Goal: Navigation & Orientation: Find specific page/section

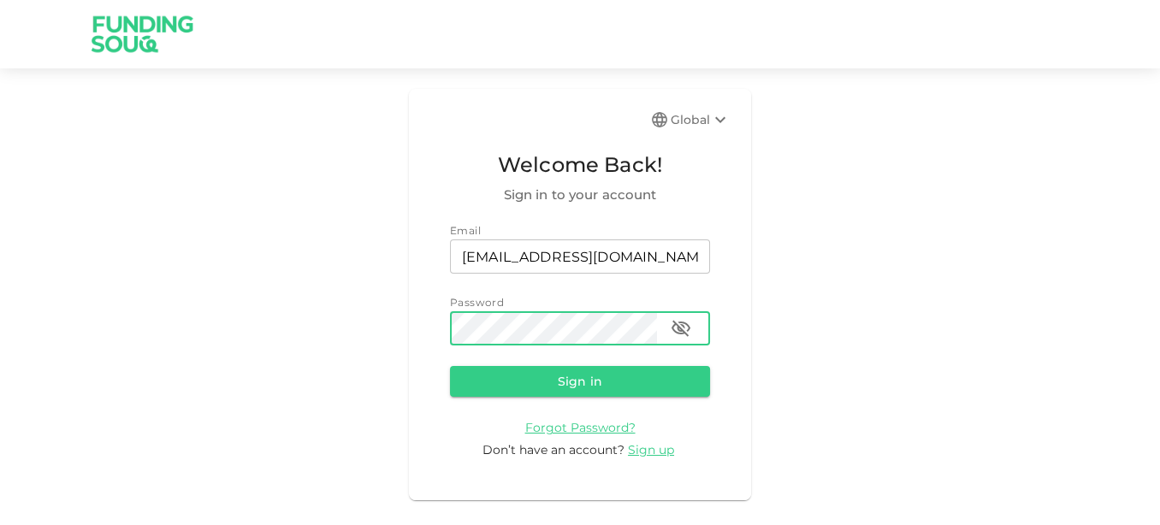
click at [450, 366] on button "Sign in" at bounding box center [580, 381] width 260 height 31
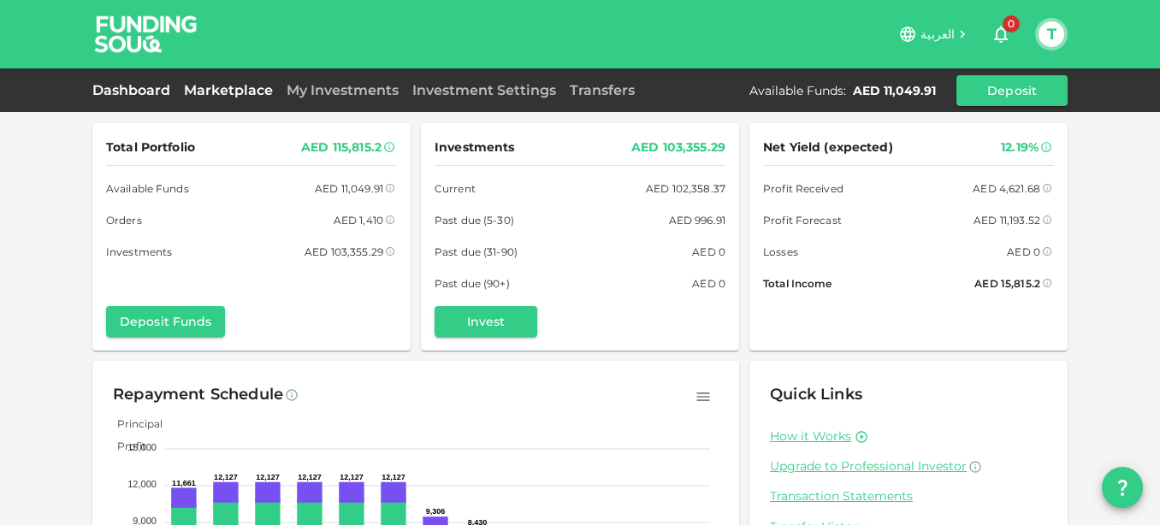
click at [215, 90] on link "Marketplace" at bounding box center [228, 90] width 103 height 16
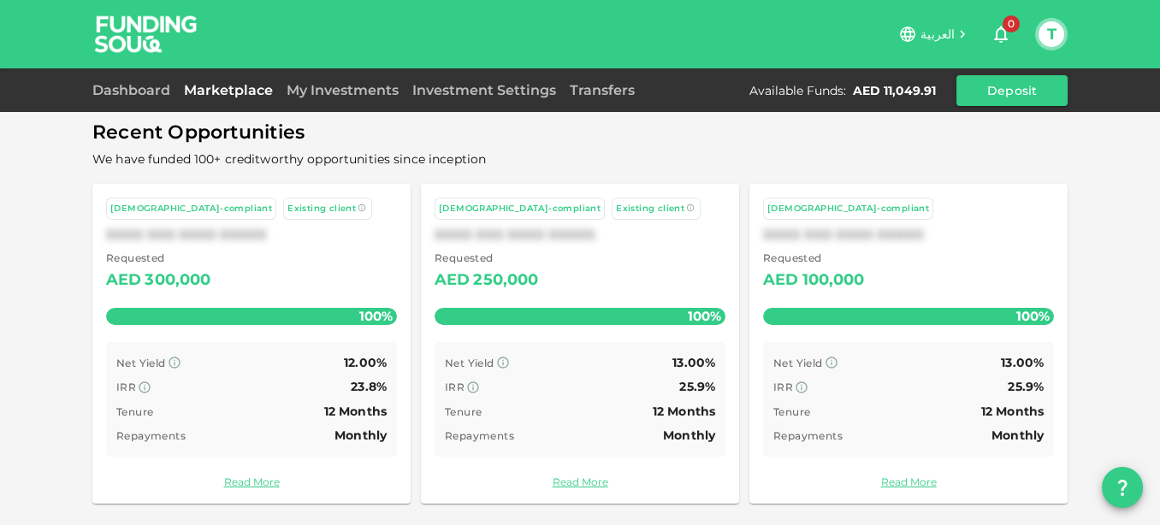
scroll to position [106, 0]
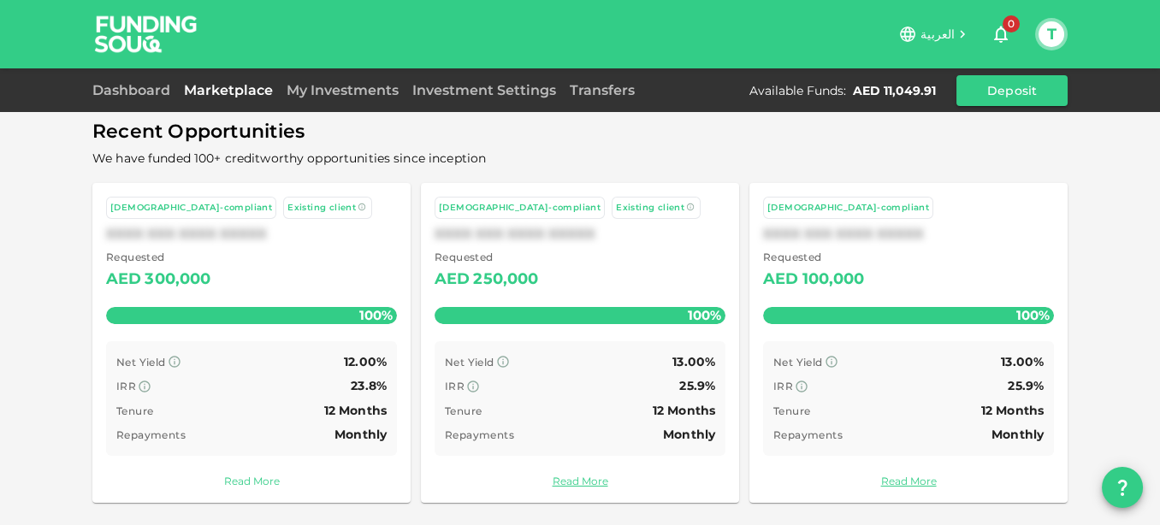
click at [243, 481] on link "Read More" at bounding box center [251, 481] width 291 height 16
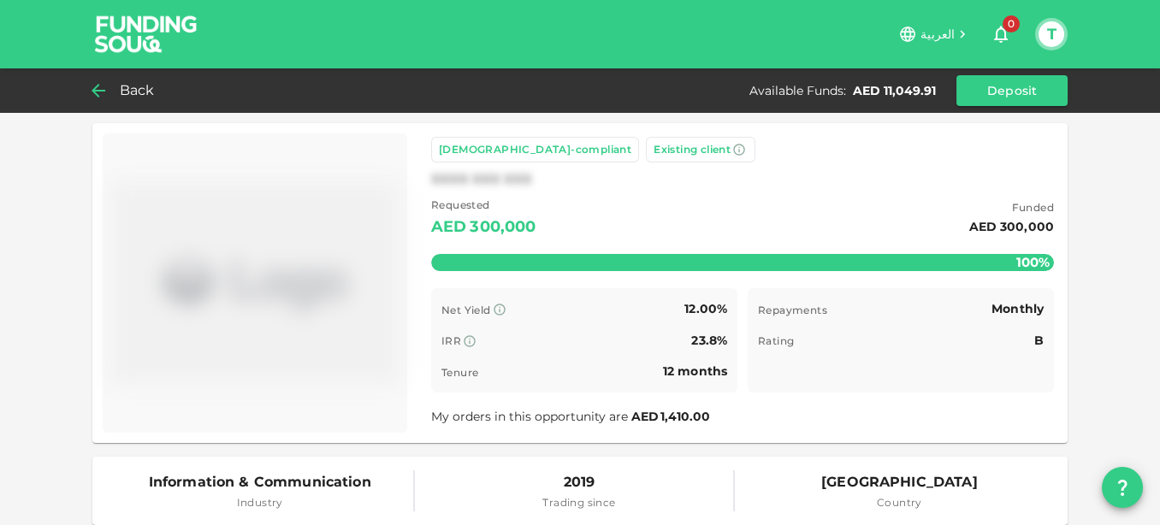
click at [106, 86] on icon at bounding box center [98, 90] width 21 height 21
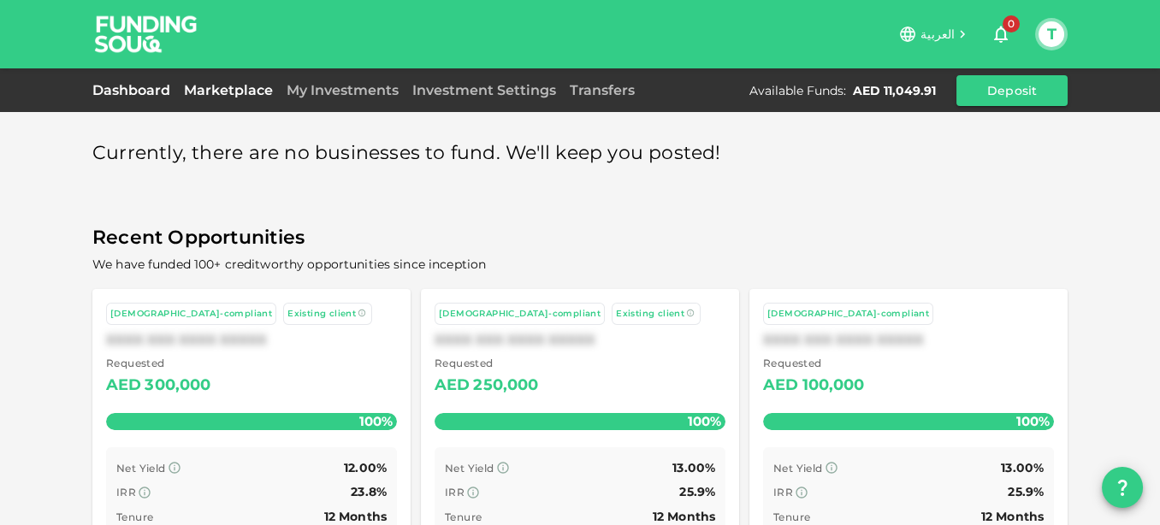
click at [112, 91] on link "Dashboard" at bounding box center [134, 90] width 85 height 16
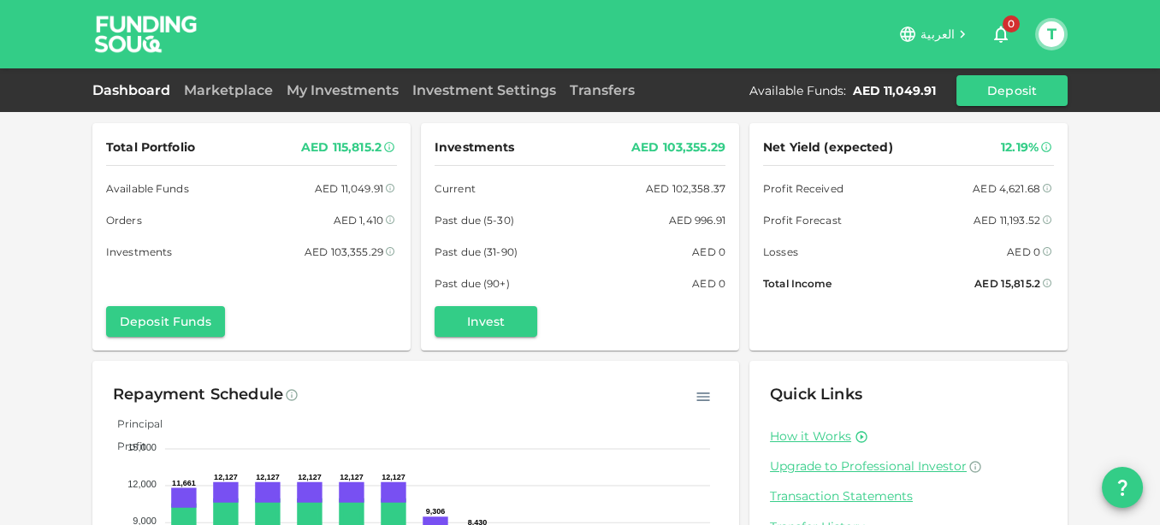
click at [1060, 33] on button "T" at bounding box center [1052, 34] width 26 height 26
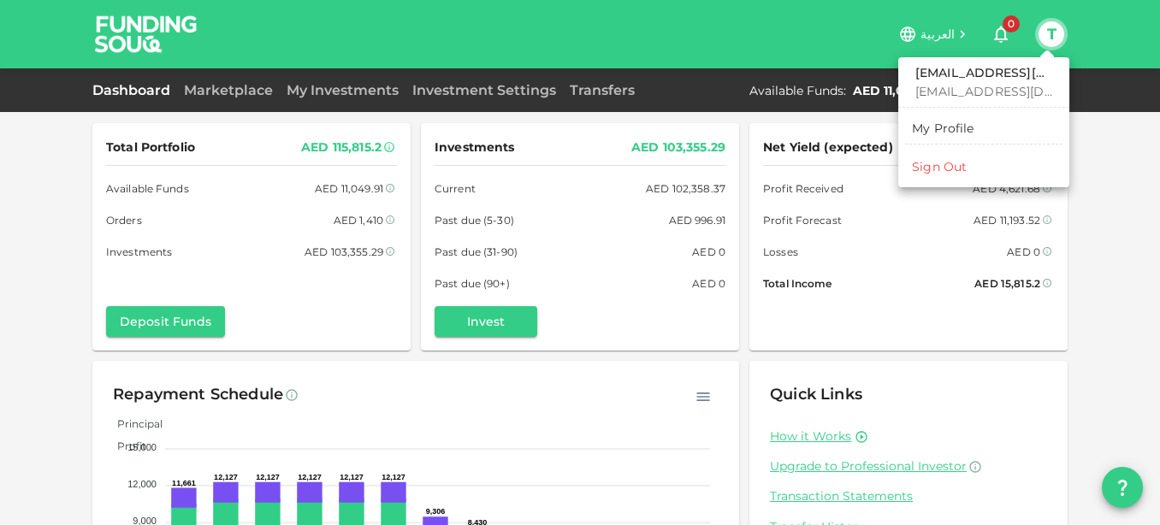
click at [962, 165] on div "Sign Out" at bounding box center [939, 166] width 55 height 17
